Goal: Participate in discussion: Engage in conversation with other users on a specific topic

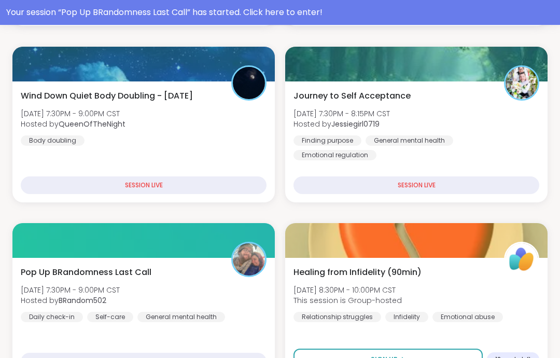
scroll to position [384, 0]
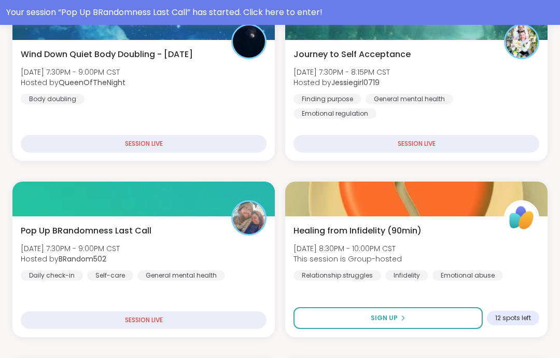
click at [230, 254] on div "Pop Up BRandomness Last Call [DATE] 7:30PM - 9:00PM CST Hosted by BRandom502 Da…" at bounding box center [144, 252] width 246 height 56
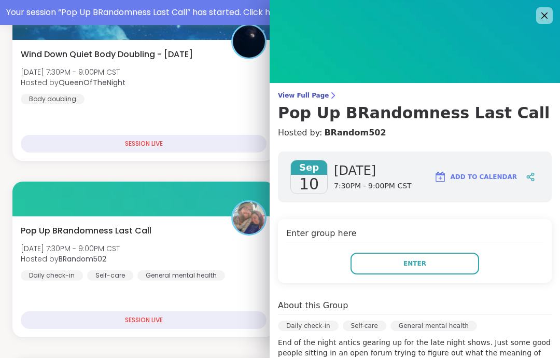
click at [445, 264] on button "Enter" at bounding box center [414, 263] width 129 height 22
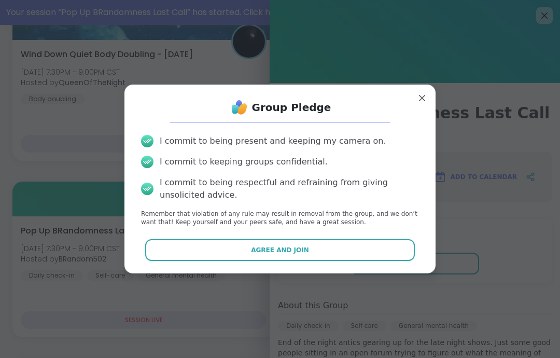
click at [384, 254] on button "Agree and Join" at bounding box center [280, 250] width 270 height 22
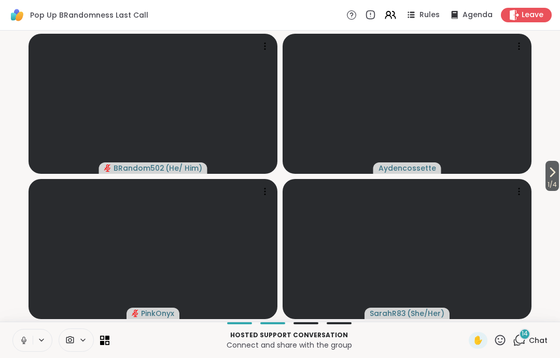
click at [14, 349] on button at bounding box center [23, 340] width 20 height 22
click at [18, 350] on button at bounding box center [23, 340] width 20 height 22
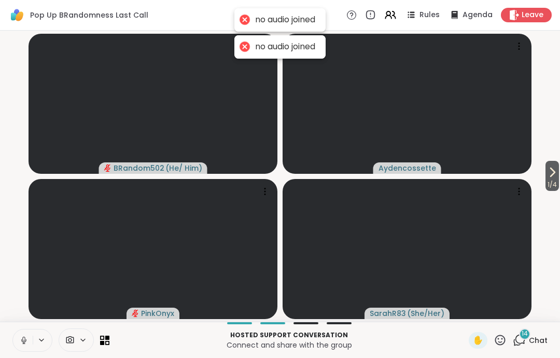
click at [16, 343] on button at bounding box center [23, 340] width 20 height 22
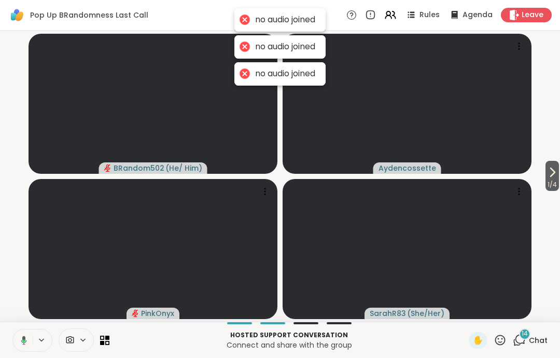
click at [15, 339] on button at bounding box center [21, 340] width 21 height 22
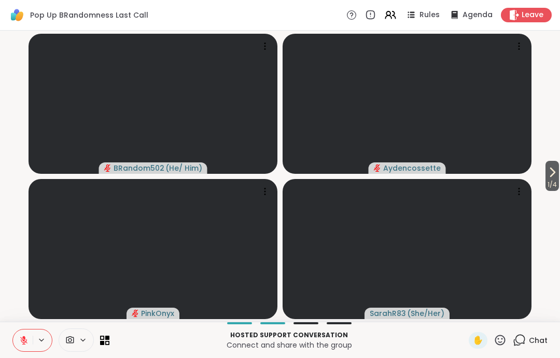
click at [543, 23] on div "Pop Up BRandomness Last Call Rules Agenda Leave" at bounding box center [280, 15] width 560 height 31
click at [520, 21] on div "Leave" at bounding box center [526, 15] width 51 height 15
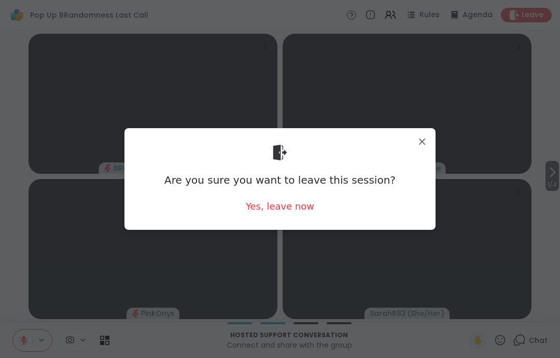
click at [292, 210] on div "Yes, leave now" at bounding box center [280, 206] width 68 height 13
